Goal: Information Seeking & Learning: Learn about a topic

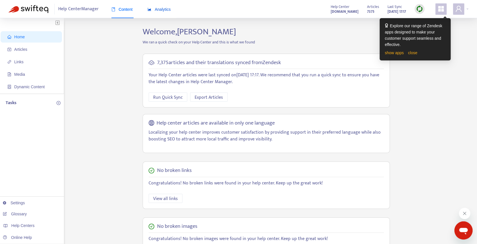
click at [158, 9] on span "Analytics" at bounding box center [158, 9] width 23 height 5
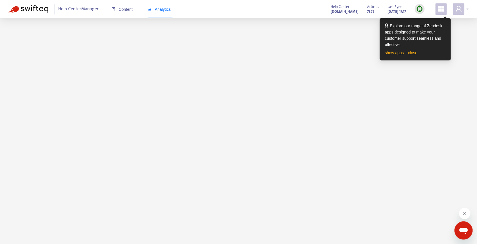
click at [446, 4] on span at bounding box center [440, 8] width 11 height 11
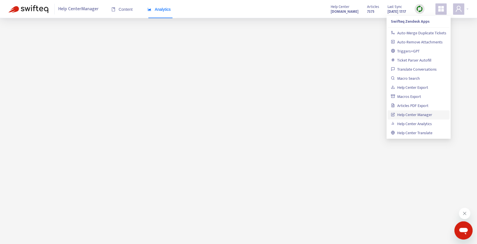
click at [445, 5] on span at bounding box center [440, 8] width 11 height 11
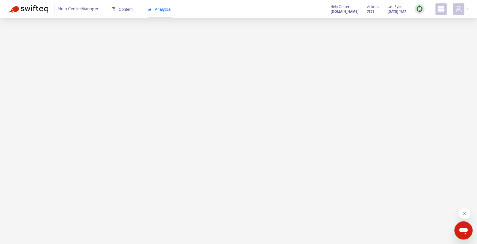
click at [275, 21] on div at bounding box center [238, 22] width 477 height 9
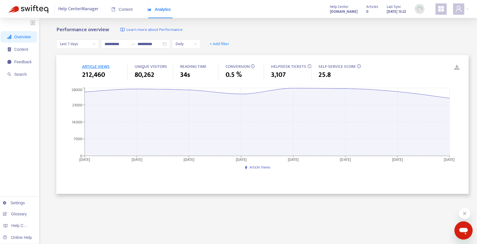
click at [97, 44] on div "Last 7 days" at bounding box center [77, 43] width 43 height 9
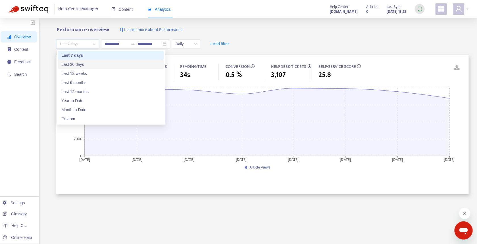
click at [87, 64] on div "Last 30 days" at bounding box center [110, 64] width 99 height 6
type input "**********"
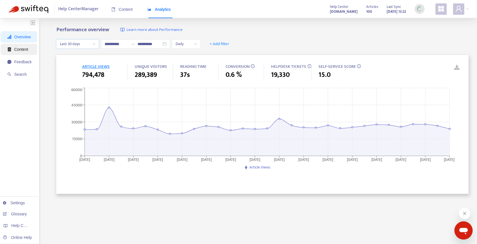
click at [35, 53] on li "Content" at bounding box center [19, 49] width 37 height 11
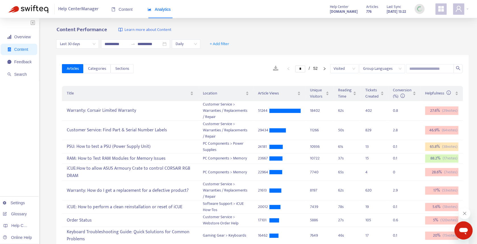
click at [267, 68] on link at bounding box center [275, 68] width 17 height 9
click at [23, 61] on span "Feedback" at bounding box center [22, 62] width 17 height 5
